Goal: Task Accomplishment & Management: Manage account settings

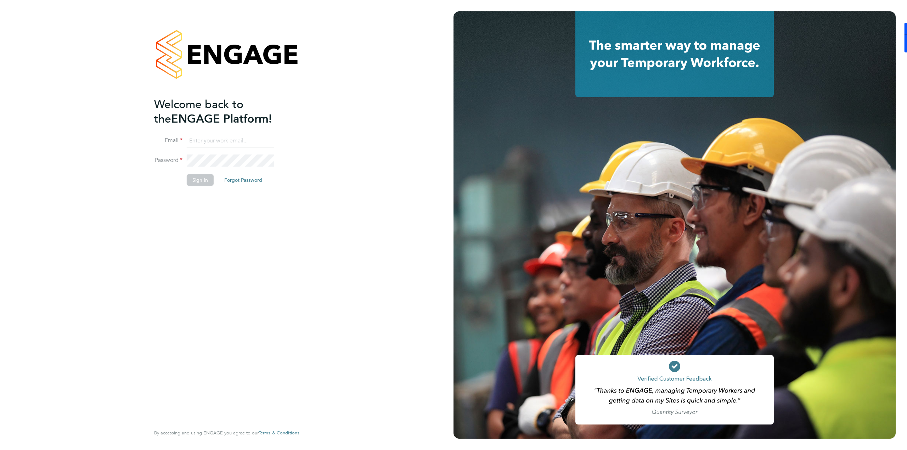
type input "[PERSON_NAME][EMAIL_ADDRESS][PERSON_NAME][DOMAIN_NAME]"
click at [203, 191] on li "Sign In Forgot Password" at bounding box center [223, 183] width 138 height 18
click at [206, 180] on button "Sign In" at bounding box center [200, 179] width 27 height 11
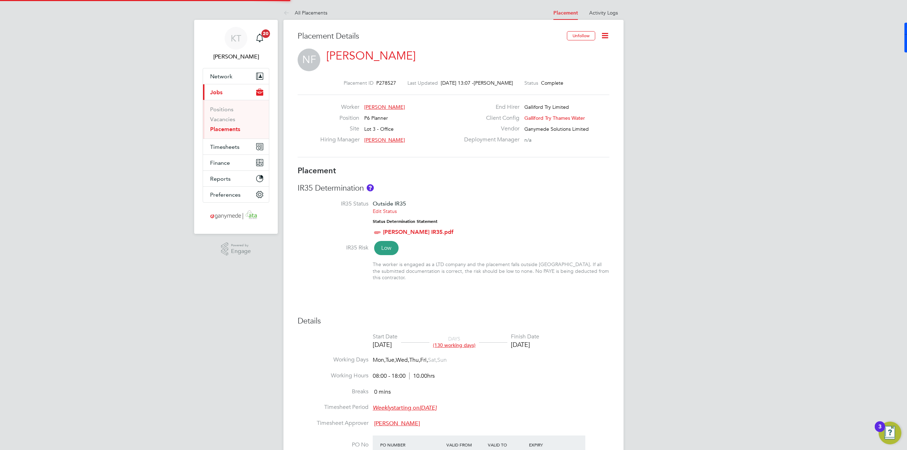
type input "Dale Liddicott"
type input "01 Mar 2025"
type input "31 Aug 2025"
type input "08:00"
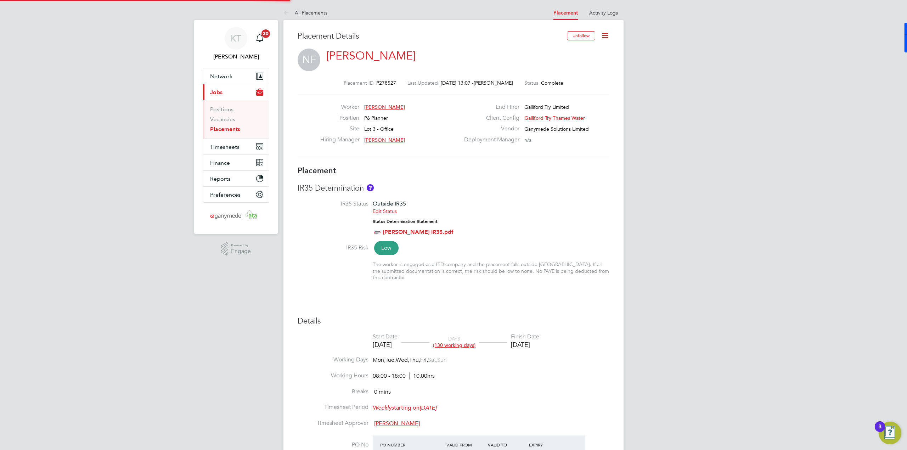
type input "18:00"
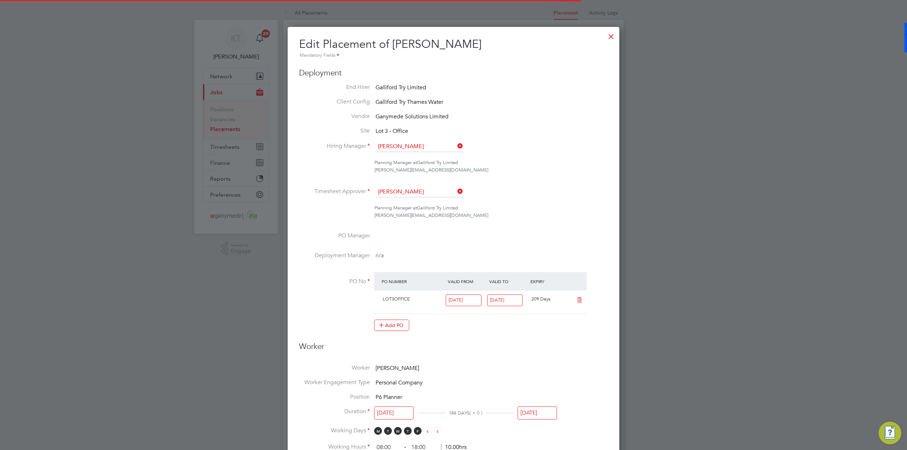
scroll to position [15, 309]
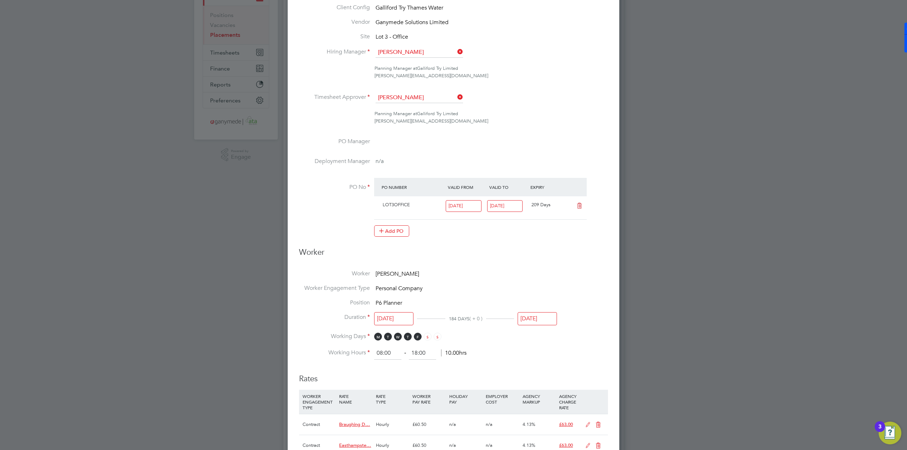
click at [549, 321] on input "31 Aug 2025" at bounding box center [537, 318] width 39 height 13
click at [601, 193] on icon at bounding box center [601, 192] width 7 height 8
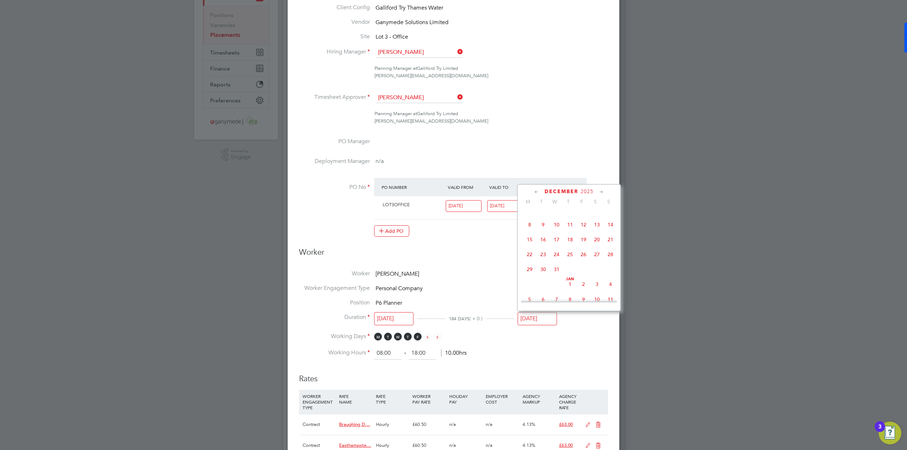
click at [601, 193] on icon at bounding box center [601, 192] width 7 height 8
click at [585, 274] on span "27" at bounding box center [583, 266] width 13 height 13
type input "27 Feb 2026"
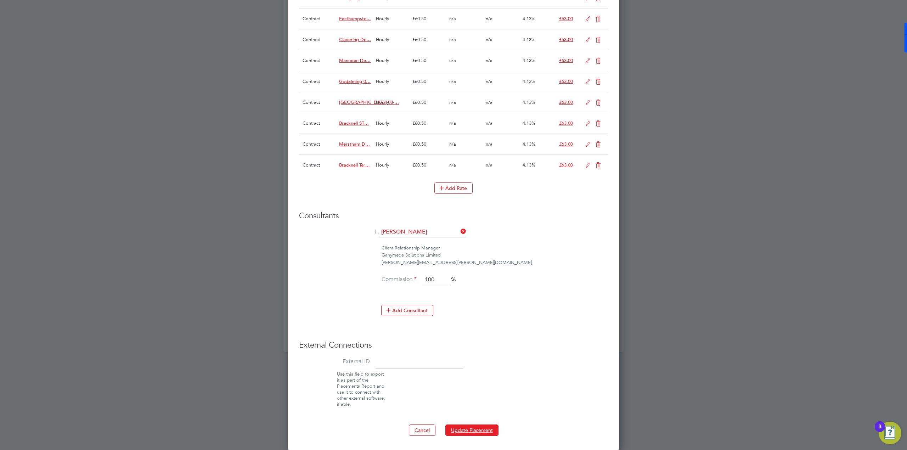
drag, startPoint x: 484, startPoint y: 432, endPoint x: 493, endPoint y: 450, distance: 19.8
click at [486, 434] on button "Update Placement" at bounding box center [471, 429] width 53 height 11
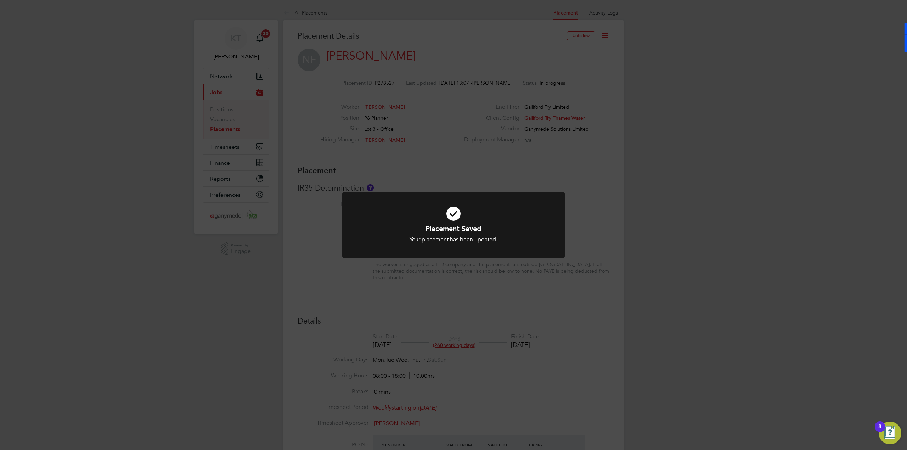
click at [437, 43] on div "Placement Saved Your placement has been updated. Cancel Okay" at bounding box center [453, 225] width 907 height 450
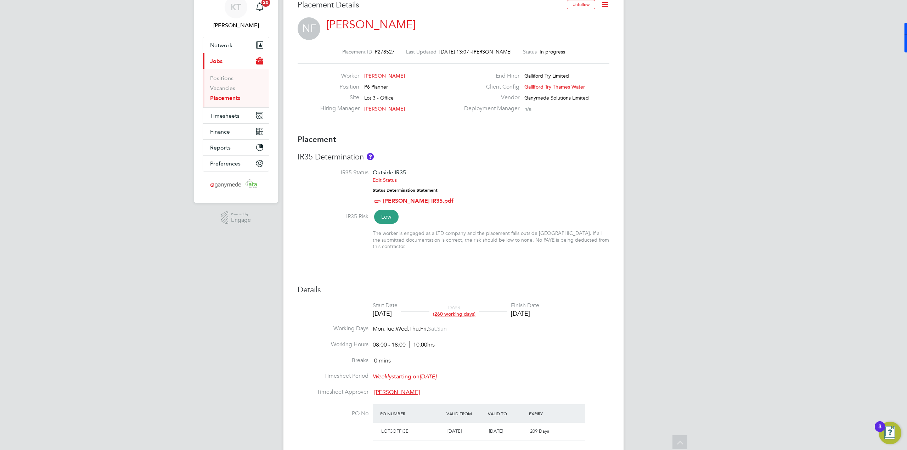
scroll to position [0, 0]
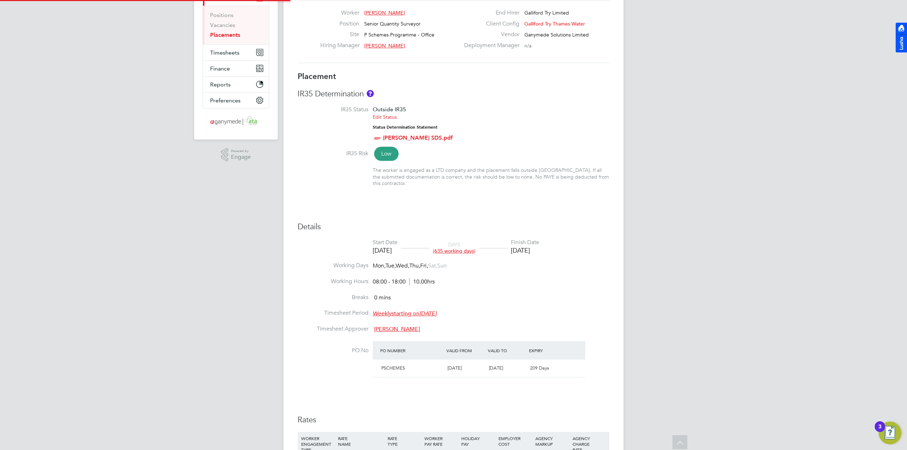
type input "Mark Pendergast"
type input "27 Mar 2023"
type input "31 Aug 2025"
type input "08:00"
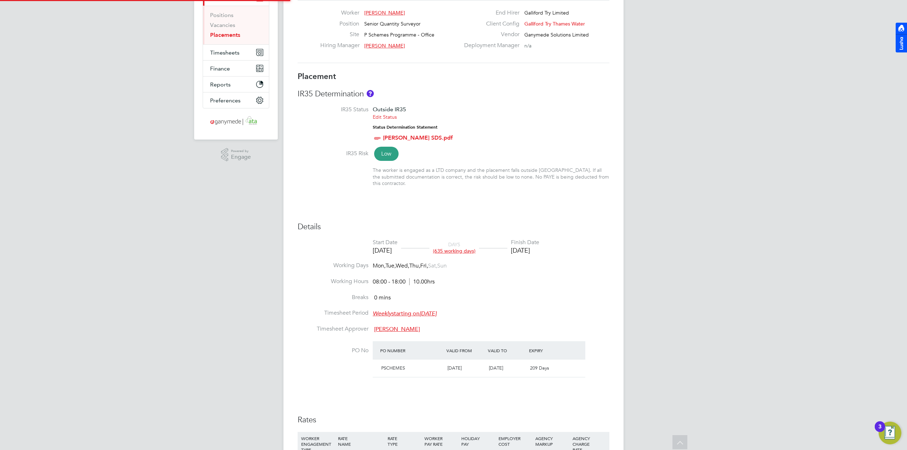
type input "18:00"
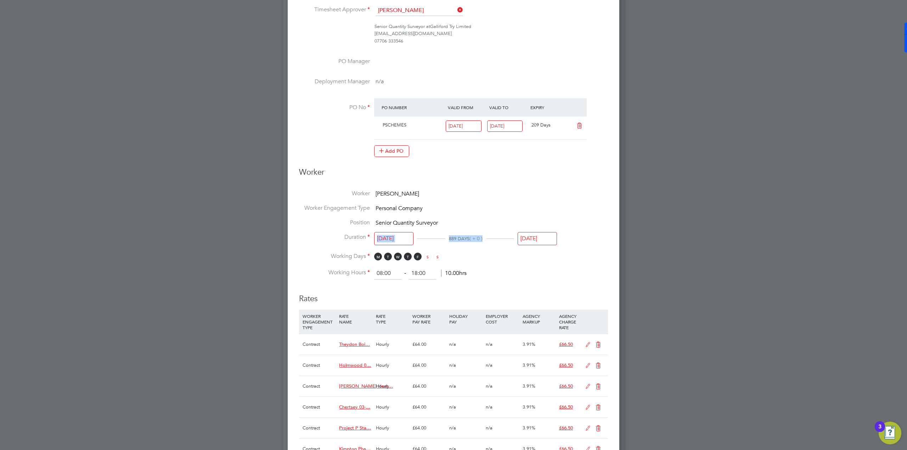
drag, startPoint x: 553, startPoint y: 228, endPoint x: 554, endPoint y: 232, distance: 4.3
click at [554, 232] on ul "Worker Pankaj Vekaria Worker Engagement Type Personal Company Position Senior Q…" at bounding box center [453, 235] width 309 height 90
drag, startPoint x: 552, startPoint y: 237, endPoint x: 552, endPoint y: 241, distance: 4.3
click at [552, 241] on input "31 Aug 2025" at bounding box center [537, 238] width 39 height 13
click at [544, 240] on input "31 Aug 2025" at bounding box center [537, 238] width 39 height 13
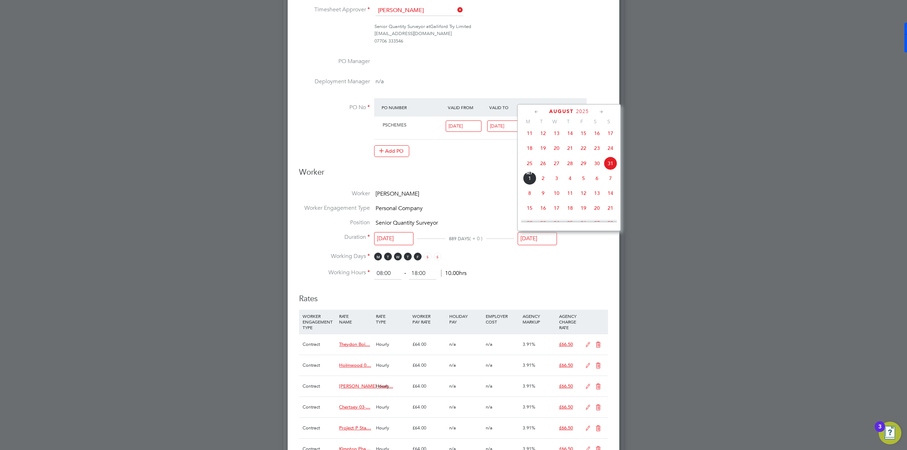
drag, startPoint x: 567, startPoint y: 270, endPoint x: 541, endPoint y: 264, distance: 26.8
click at [565, 269] on li "Working Hours 08:00 ‐ 18:00 10.00hrs" at bounding box center [453, 273] width 309 height 13
click at [533, 241] on input "31 Aug 2025" at bounding box center [537, 238] width 39 height 13
click at [600, 112] on icon at bounding box center [601, 112] width 7 height 8
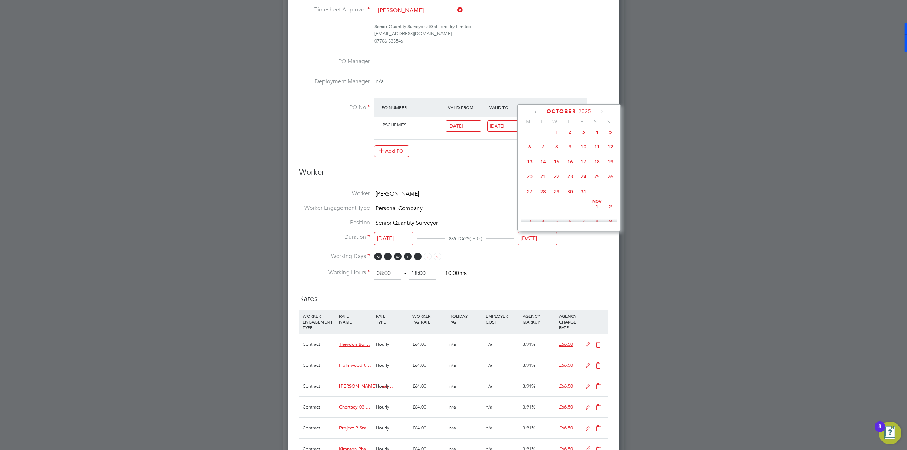
click at [600, 112] on icon at bounding box center [601, 112] width 7 height 8
click at [586, 194] on span "27" at bounding box center [583, 186] width 13 height 13
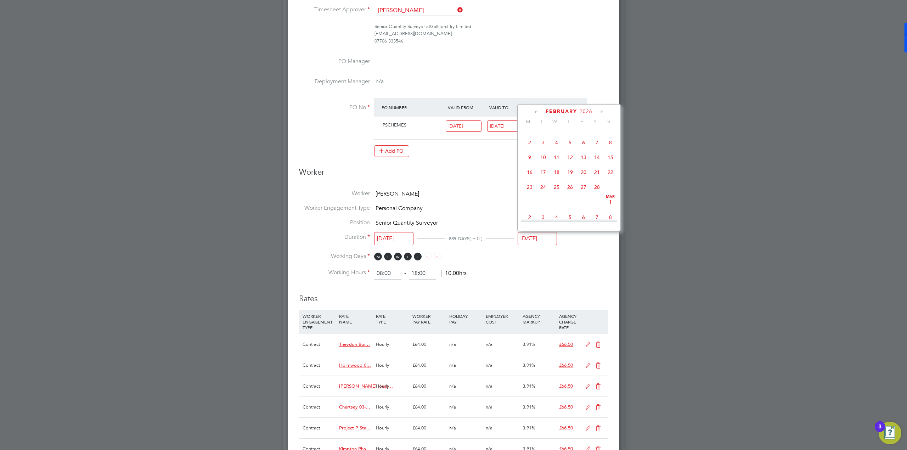
type input "27 Feb 2026"
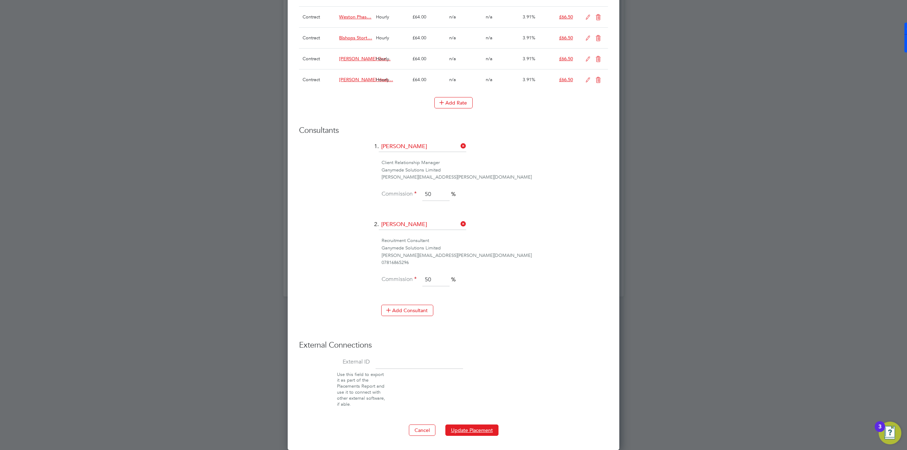
drag, startPoint x: 476, startPoint y: 431, endPoint x: 489, endPoint y: 445, distance: 18.8
drag, startPoint x: 474, startPoint y: 426, endPoint x: 498, endPoint y: 430, distance: 24.8
click at [474, 425] on button "Update Placement" at bounding box center [471, 429] width 53 height 11
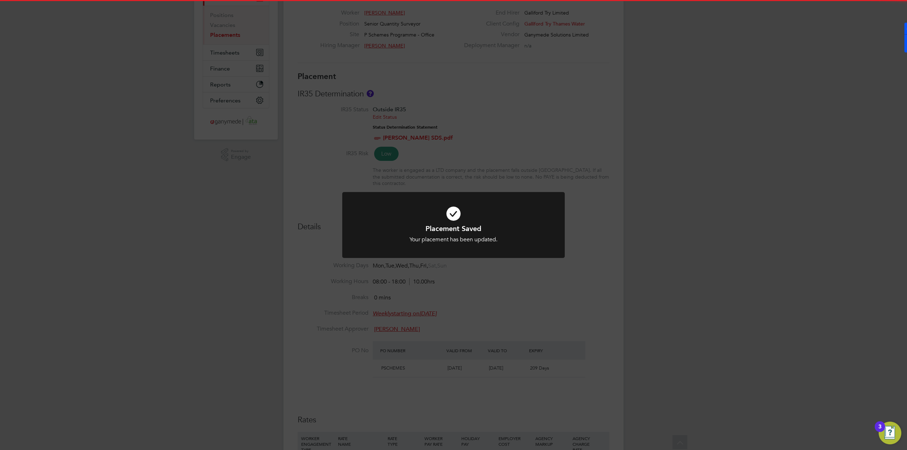
click at [576, 256] on div "Placement Saved Your placement has been updated. Cancel Okay" at bounding box center [453, 225] width 907 height 450
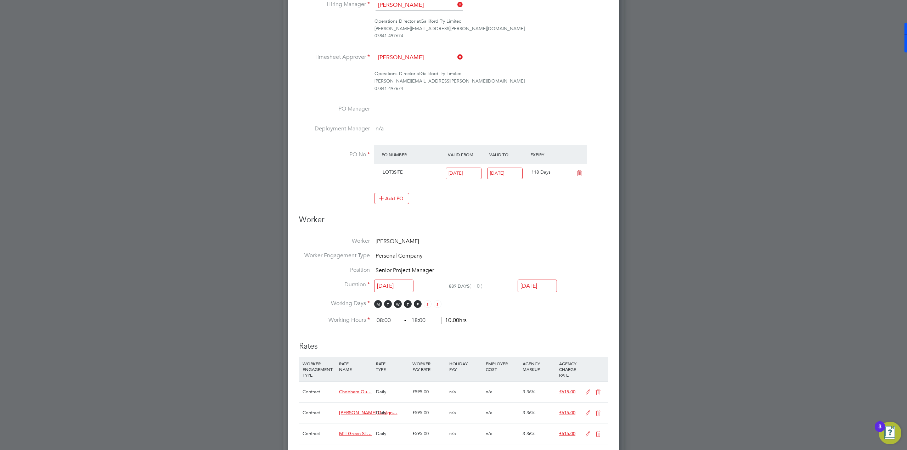
click at [546, 288] on input "31 Aug 2025" at bounding box center [537, 285] width 39 height 13
click at [602, 159] on icon at bounding box center [601, 160] width 7 height 8
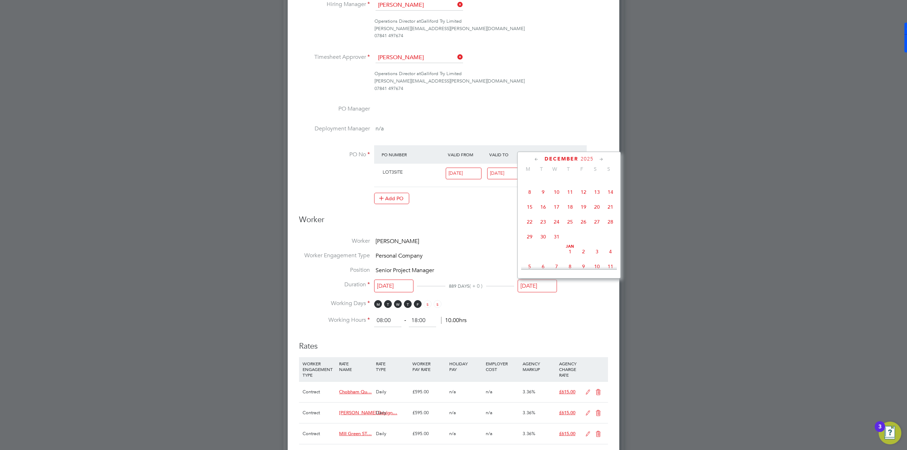
click at [602, 159] on icon at bounding box center [601, 160] width 7 height 8
click at [581, 241] on span "27" at bounding box center [583, 234] width 13 height 13
type input "27 Feb 2026"
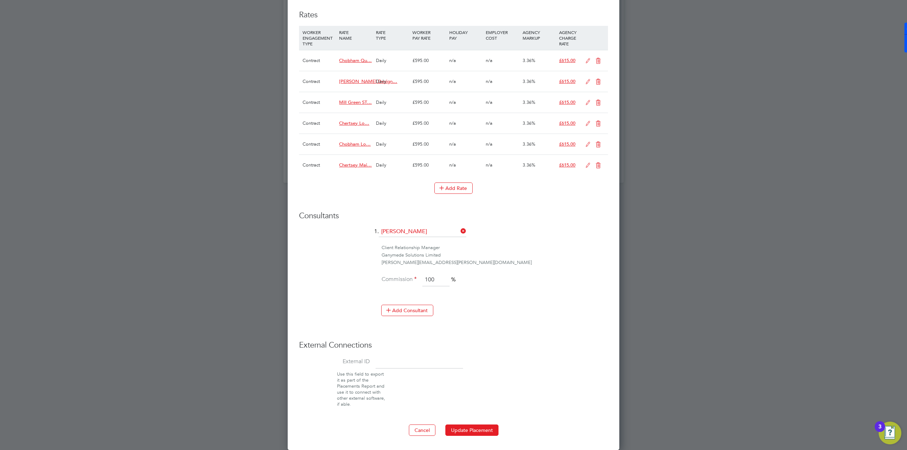
drag, startPoint x: 485, startPoint y: 431, endPoint x: 501, endPoint y: 448, distance: 22.3
click at [486, 432] on button "Update Placement" at bounding box center [471, 429] width 53 height 11
